Goal: Task Accomplishment & Management: Use online tool/utility

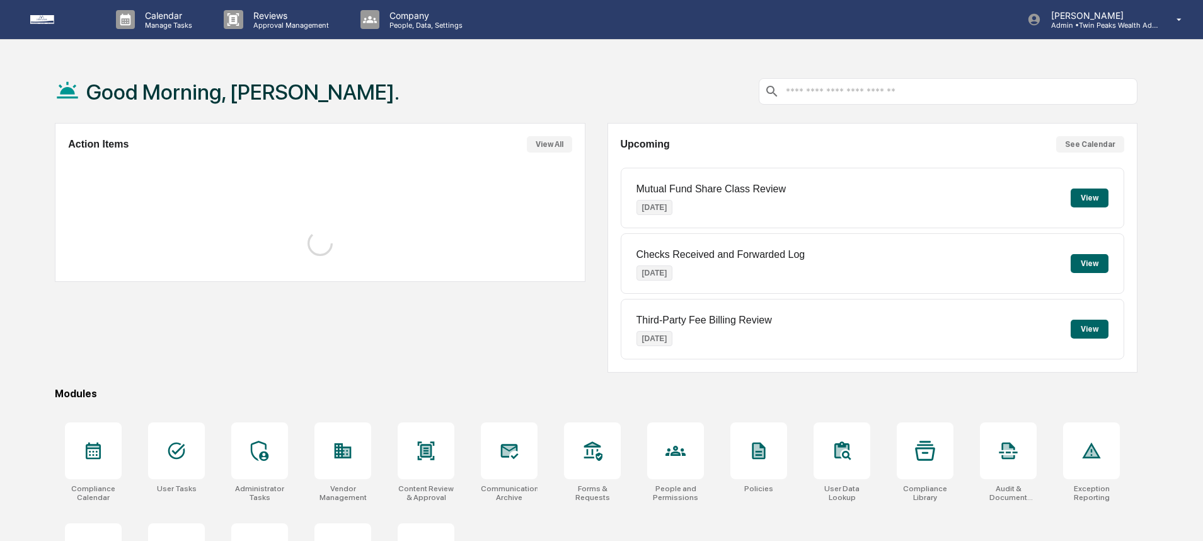
click at [383, 93] on div "Good Morning, [PERSON_NAME]." at bounding box center [596, 91] width 1083 height 63
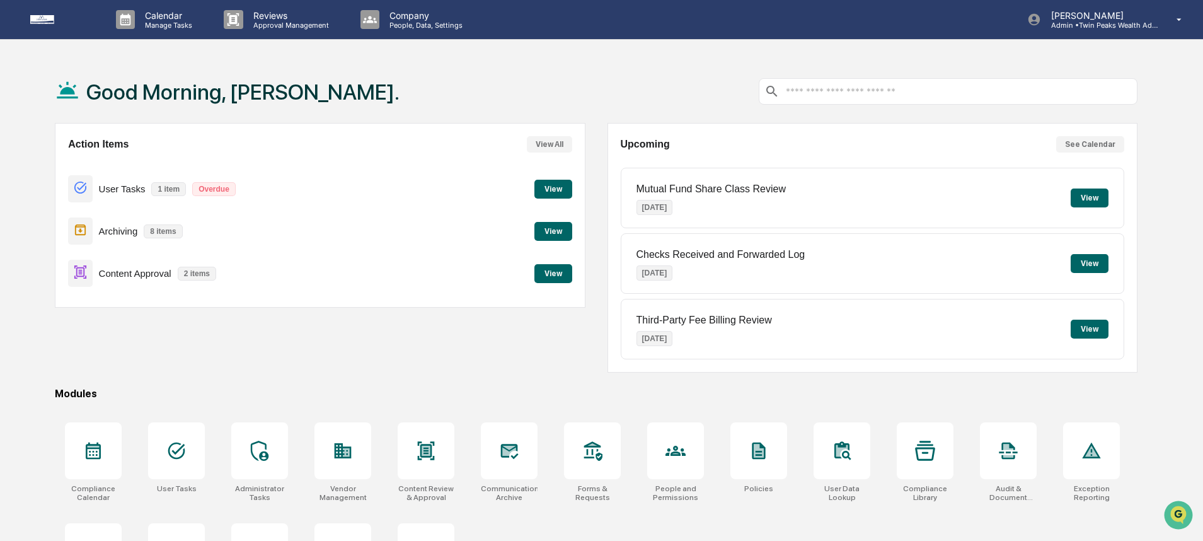
click at [539, 278] on button "View" at bounding box center [554, 273] width 38 height 19
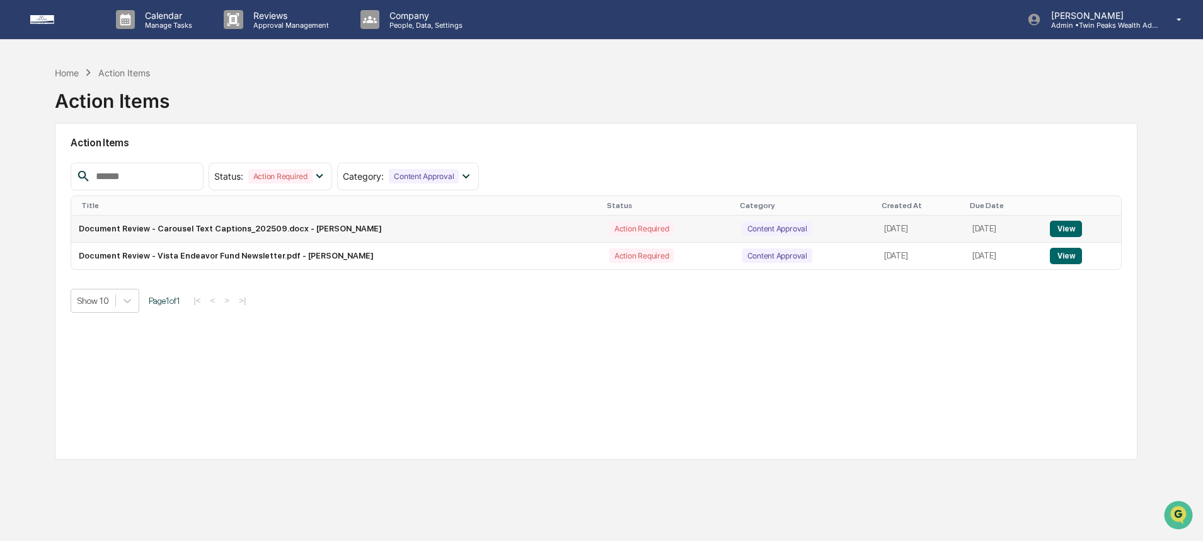
click at [1077, 226] on button "View" at bounding box center [1066, 229] width 32 height 16
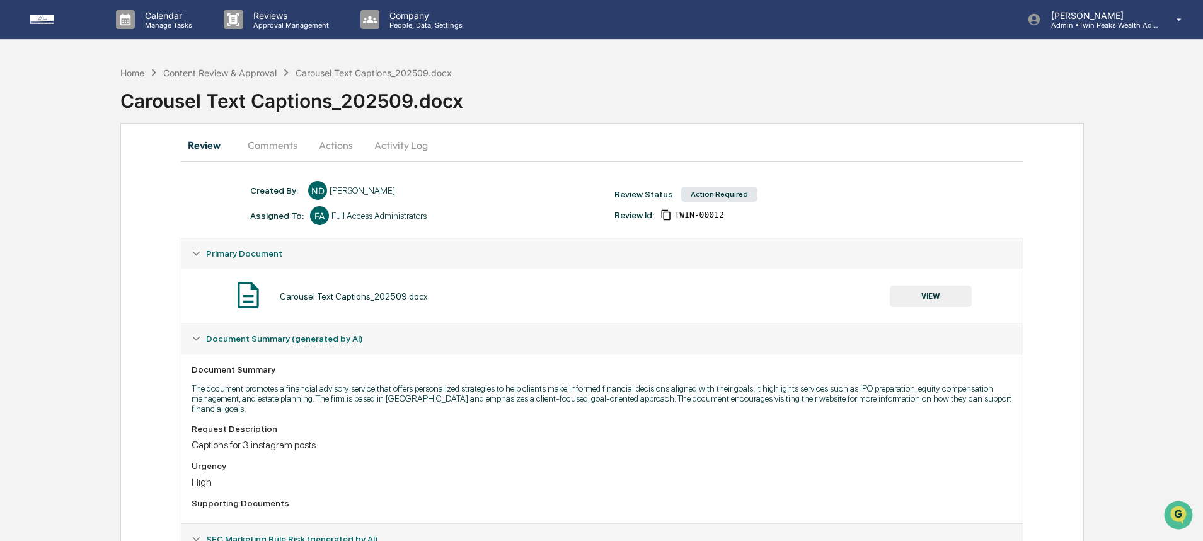
click at [101, 248] on div "Home Content Review & Approval Carousel Text Captions_202509.docx Carousel Text…" at bounding box center [601, 429] width 1203 height 739
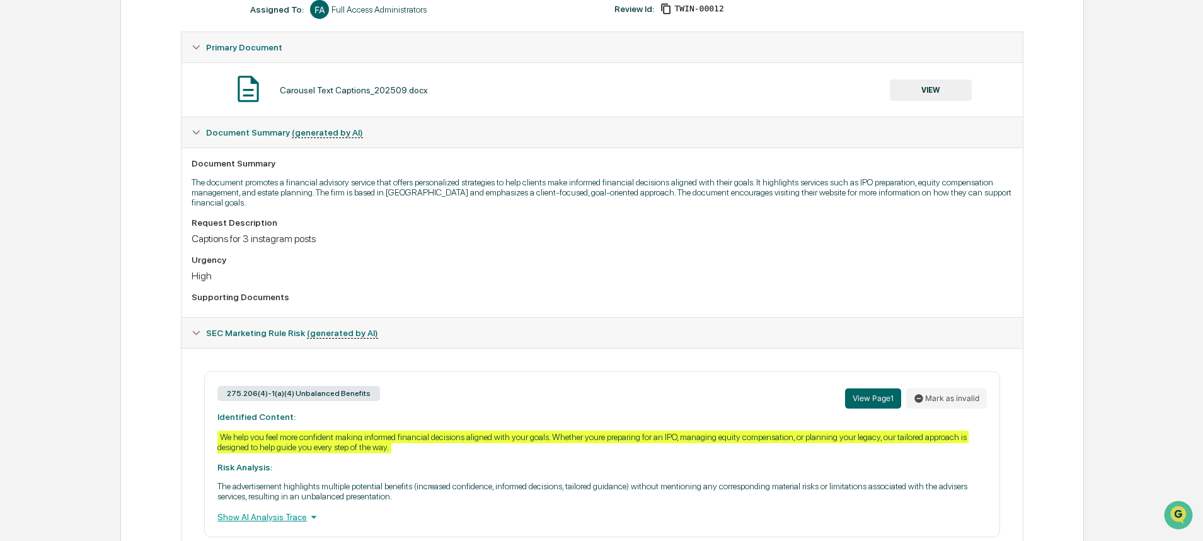
scroll to position [267, 0]
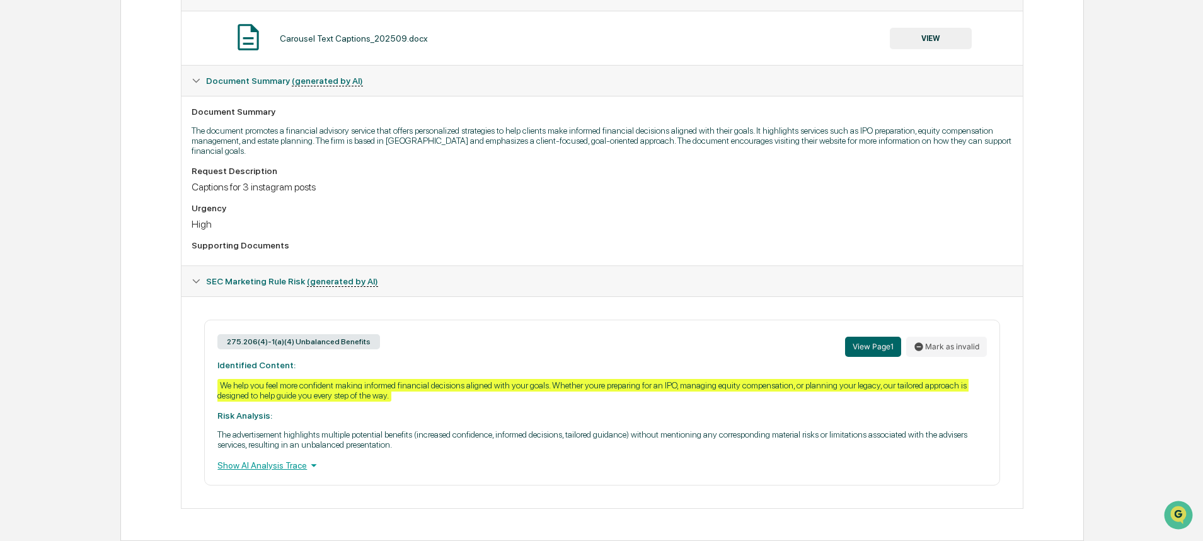
click at [119, 301] on div "Home Content Review & Approval Carousel Text Captions_202509.docx Carousel Text…" at bounding box center [601, 171] width 1203 height 739
click at [118, 368] on div "Home Content Review & Approval Carousel Text Captions_202509.docx Carousel Text…" at bounding box center [601, 171] width 1203 height 739
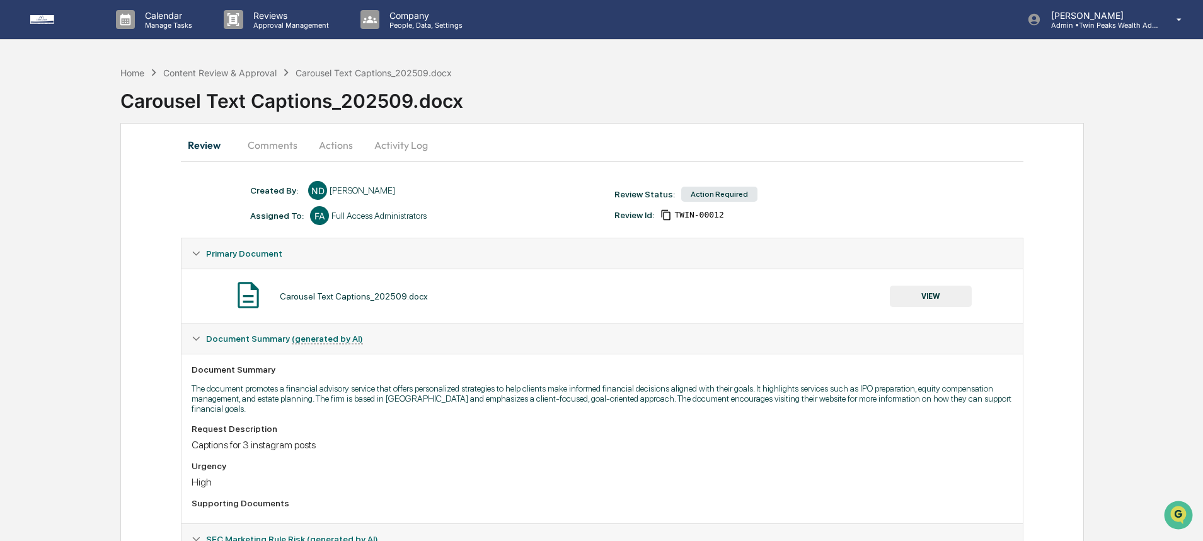
click at [344, 140] on button "Actions" at bounding box center [336, 145] width 57 height 30
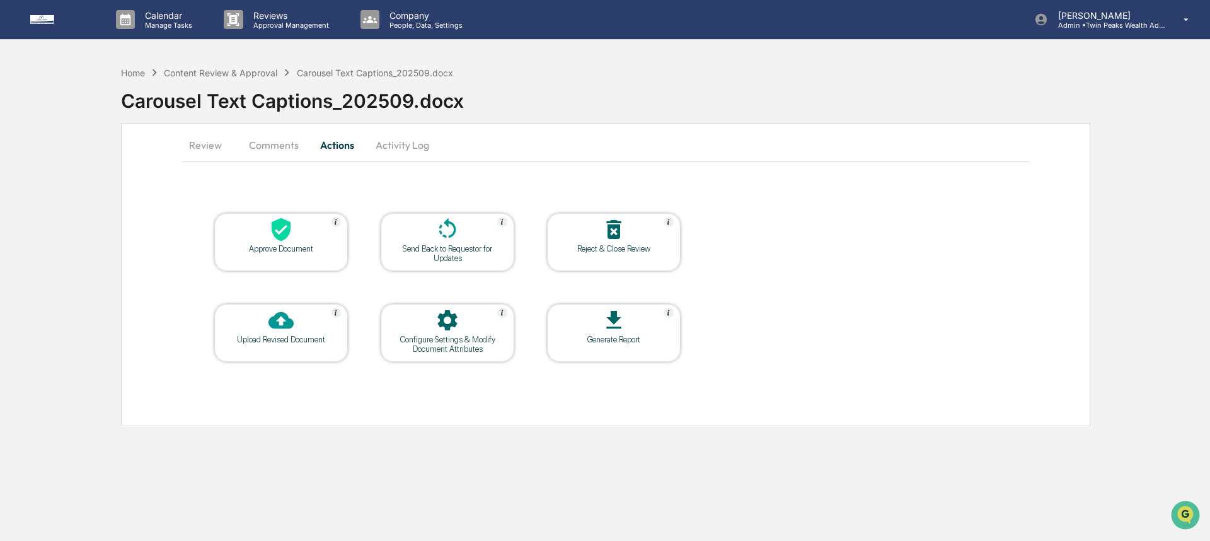
click at [279, 147] on button "Comments" at bounding box center [274, 145] width 70 height 30
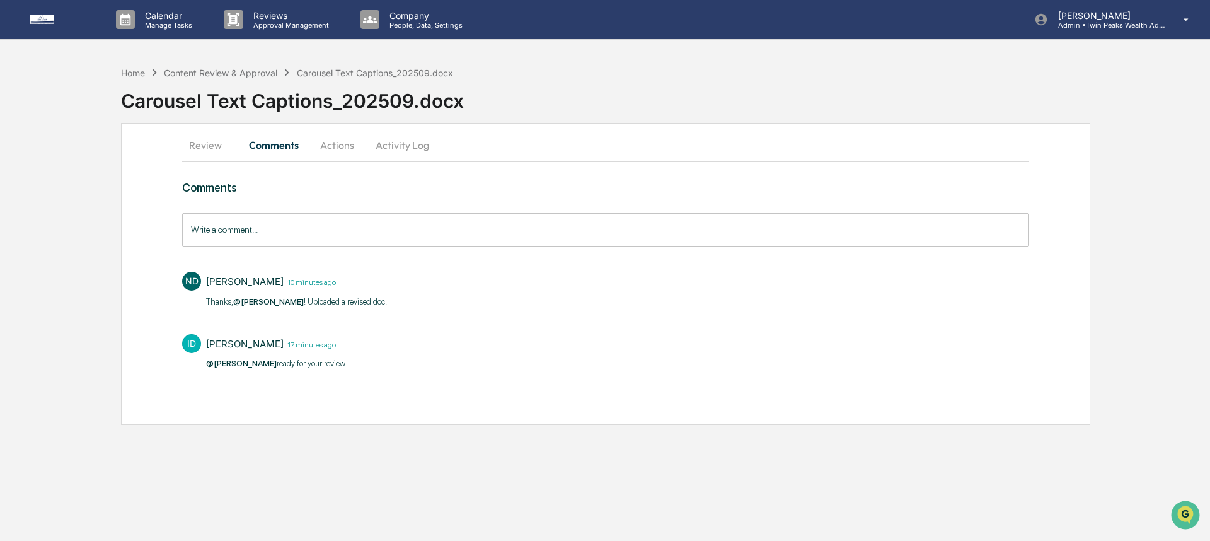
click at [204, 142] on button "Review" at bounding box center [210, 145] width 57 height 30
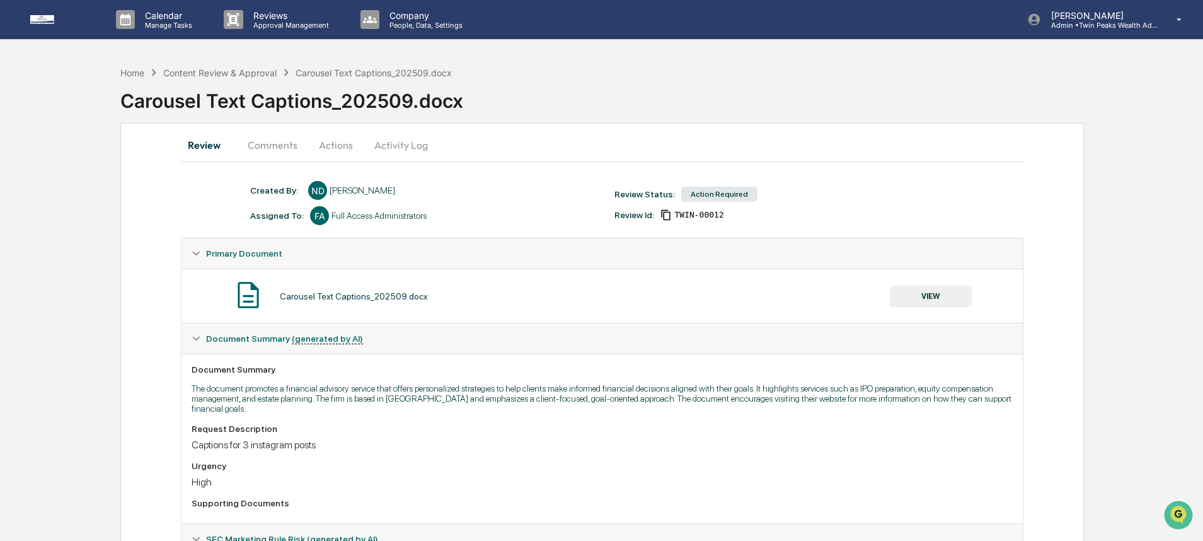
scroll to position [3, 0]
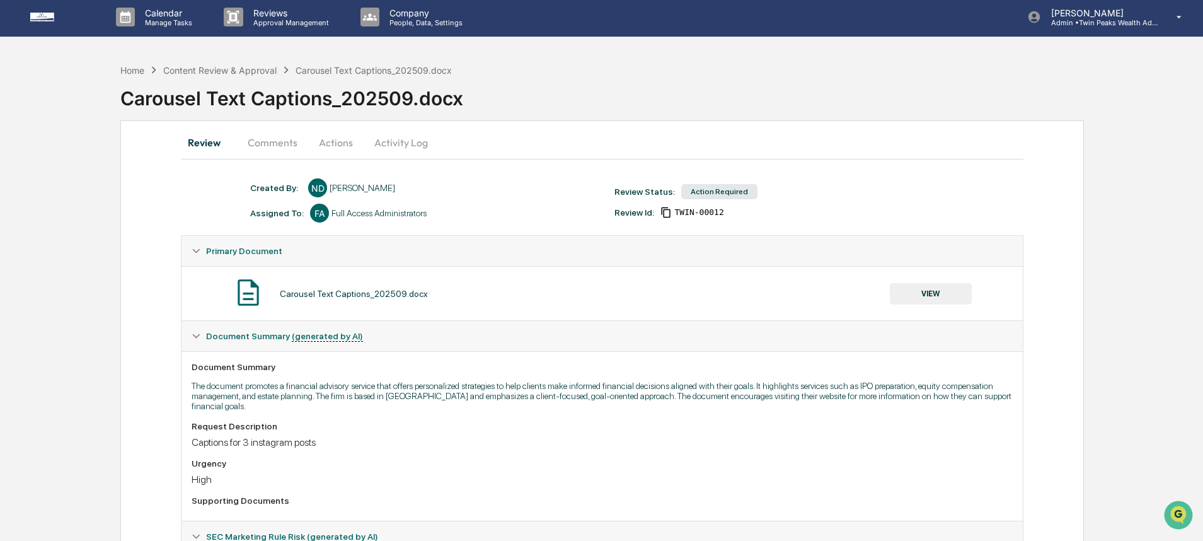
click at [922, 288] on button "VIEW" at bounding box center [931, 293] width 82 height 21
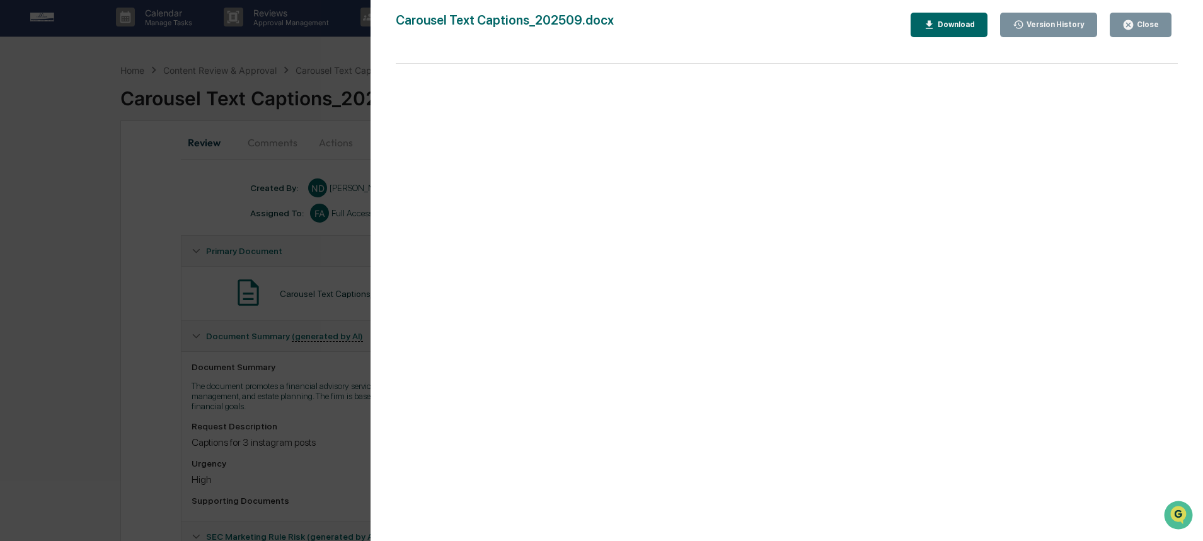
click at [1147, 32] on button "Close" at bounding box center [1141, 25] width 62 height 25
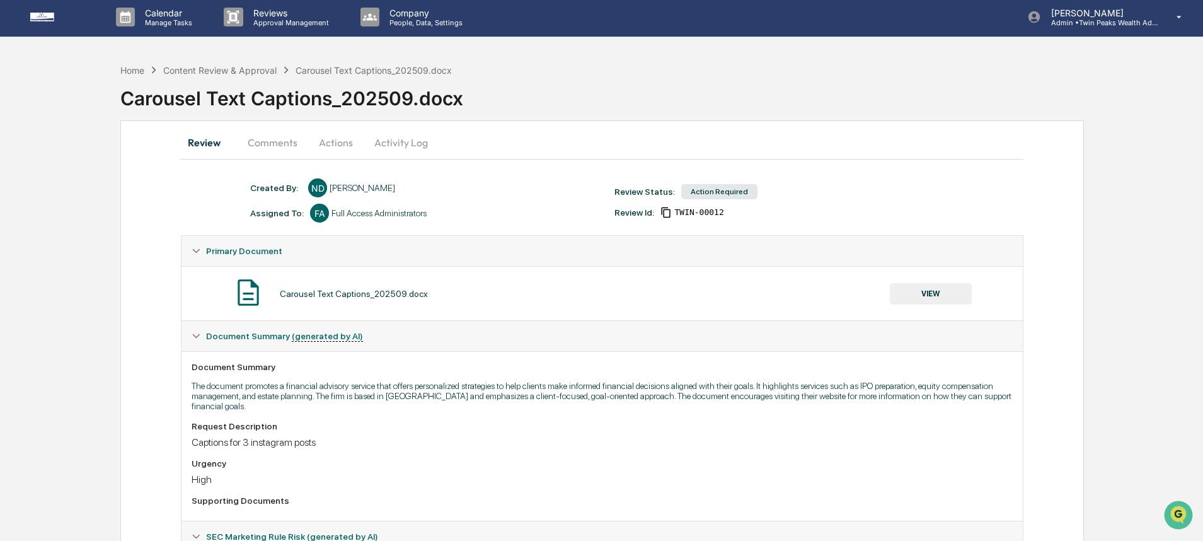
click at [1106, 194] on div "Home Content Review & Approval Carousel Text Captions_202509.docx Carousel Text…" at bounding box center [601, 426] width 1203 height 739
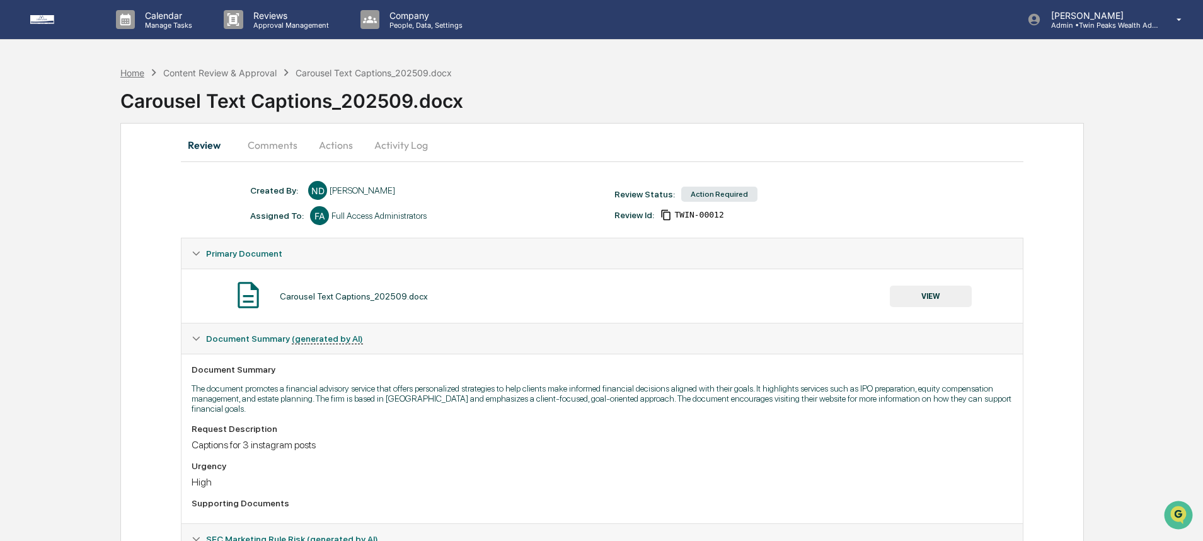
click at [131, 68] on div "Home" at bounding box center [132, 72] width 24 height 11
